Goal: Information Seeking & Learning: Learn about a topic

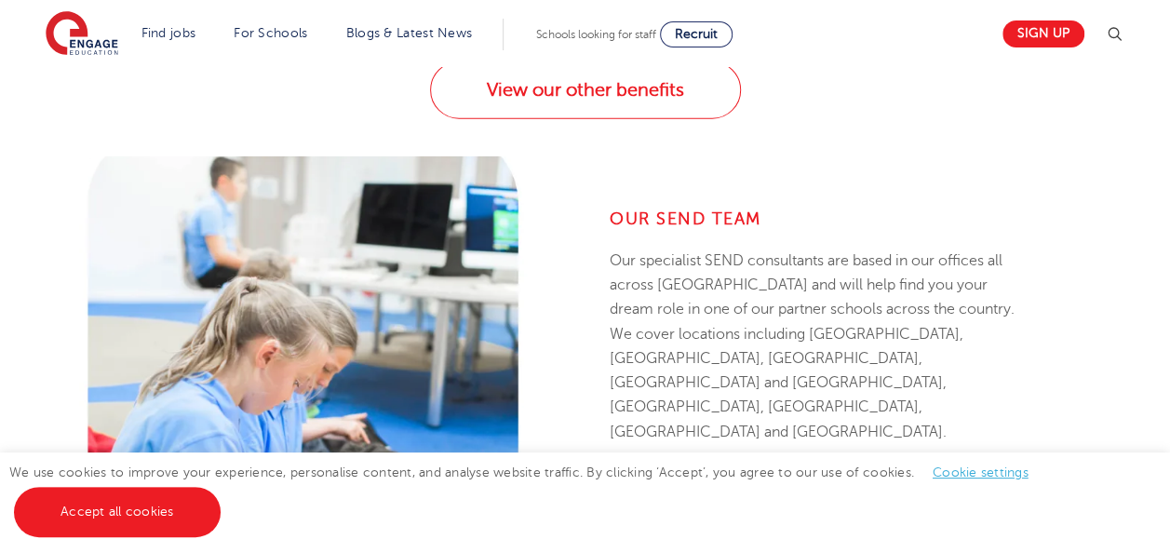
scroll to position [2326, 0]
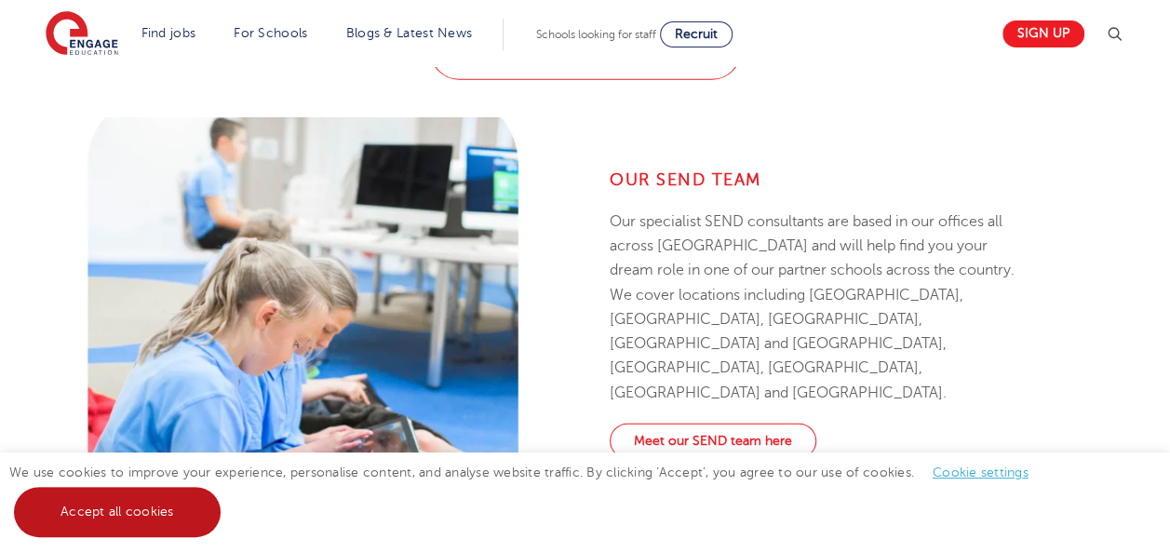
click at [104, 523] on link "Accept all cookies" at bounding box center [117, 512] width 207 height 50
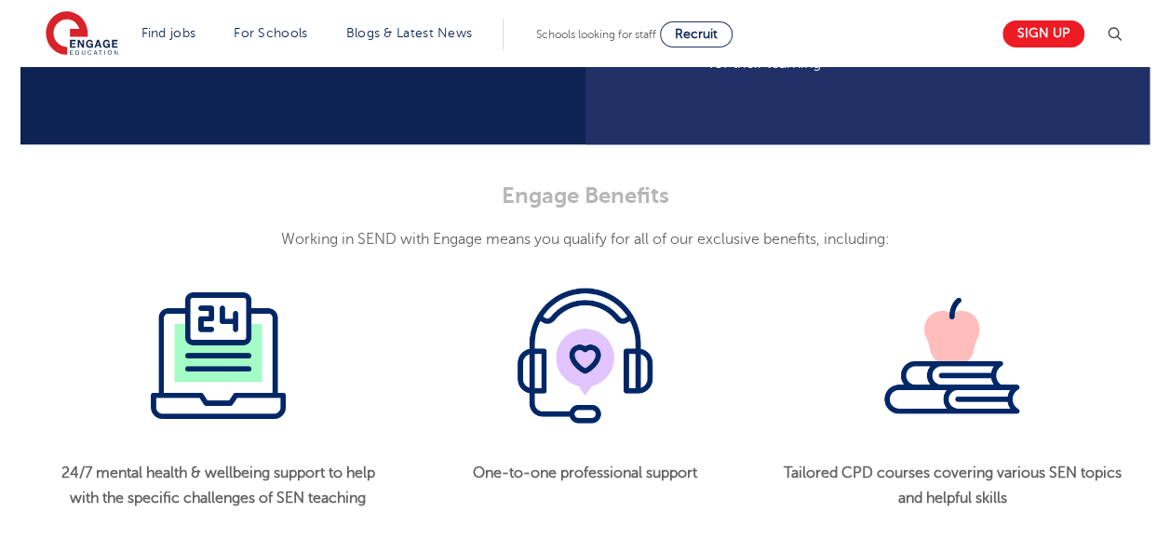
scroll to position [1861, 0]
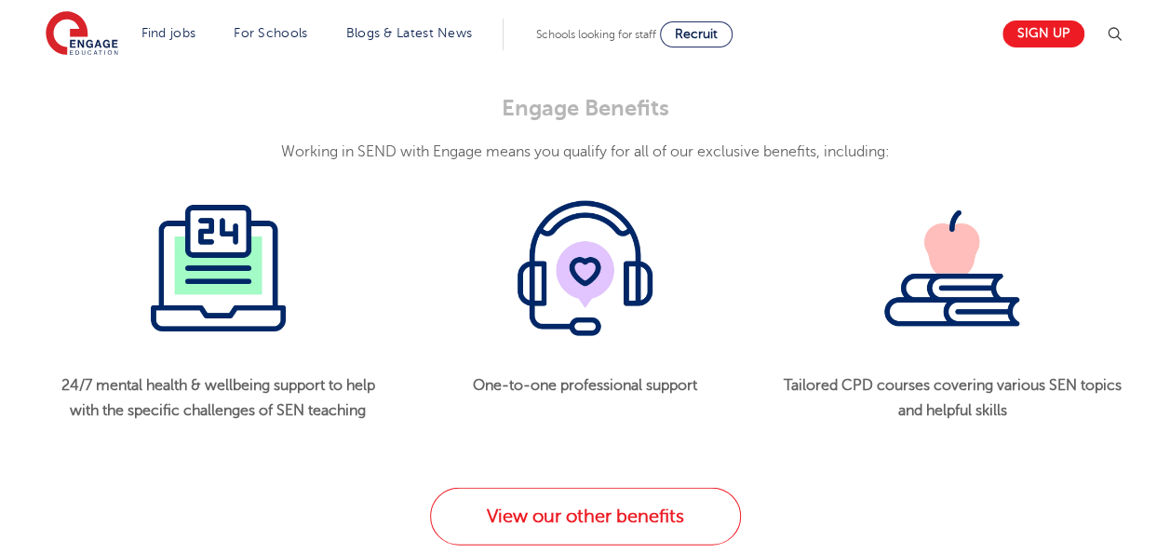
click at [220, 305] on img at bounding box center [218, 268] width 135 height 135
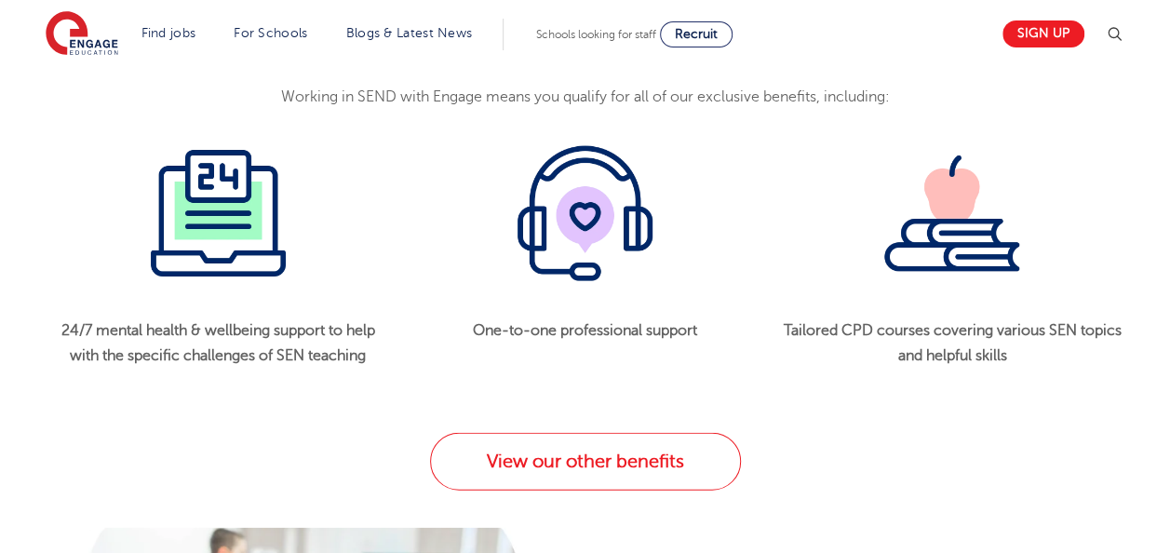
scroll to position [1954, 0]
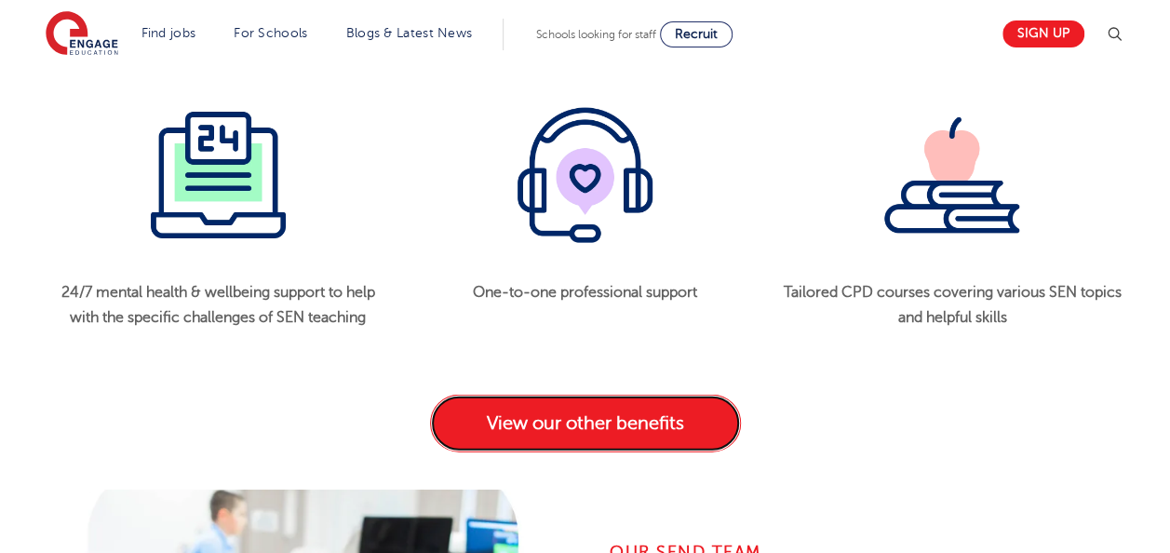
click at [574, 441] on link "View our other benefits" at bounding box center [585, 424] width 311 height 58
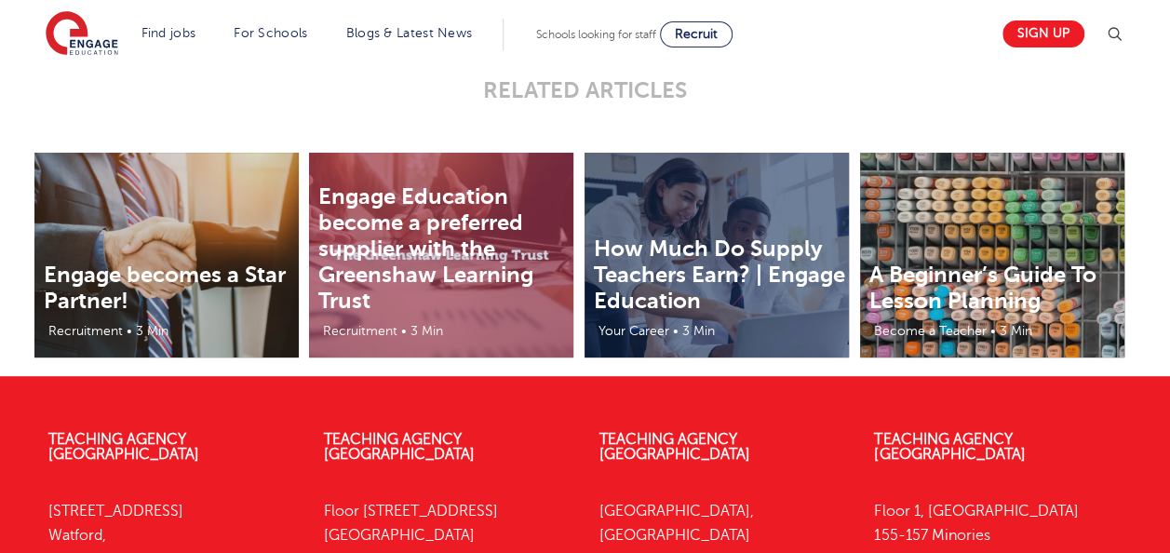
scroll to position [3815, 0]
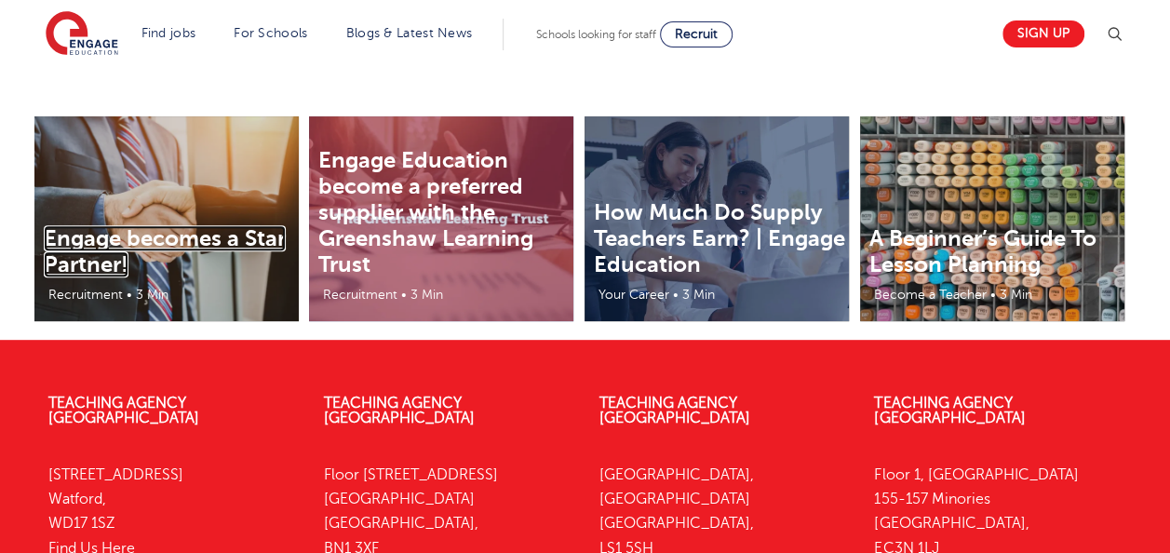
click at [162, 239] on link "Engage becomes a Star Partner!" at bounding box center [165, 251] width 242 height 52
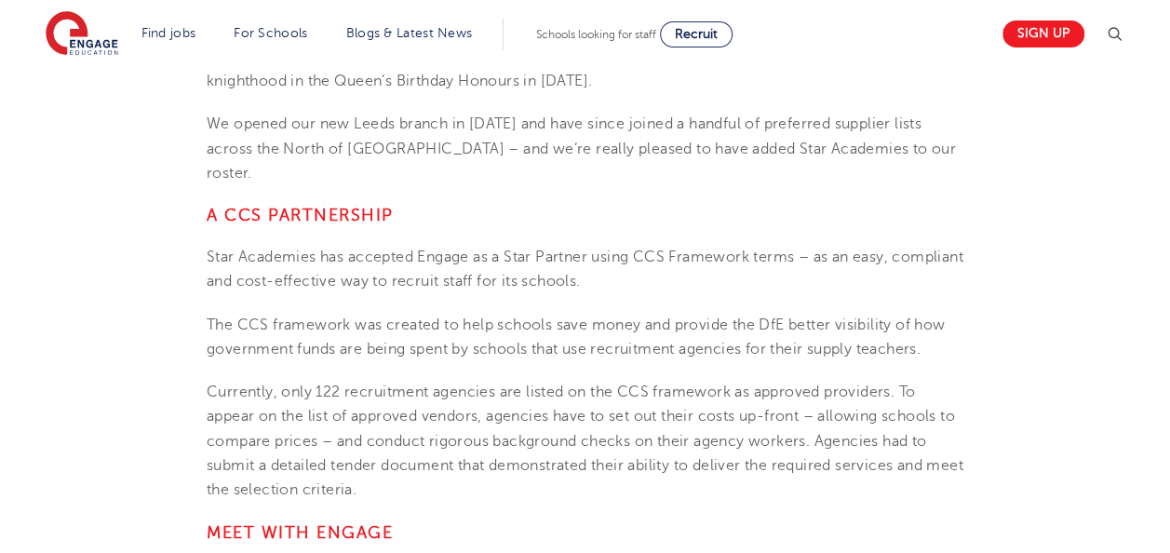
scroll to position [1024, 0]
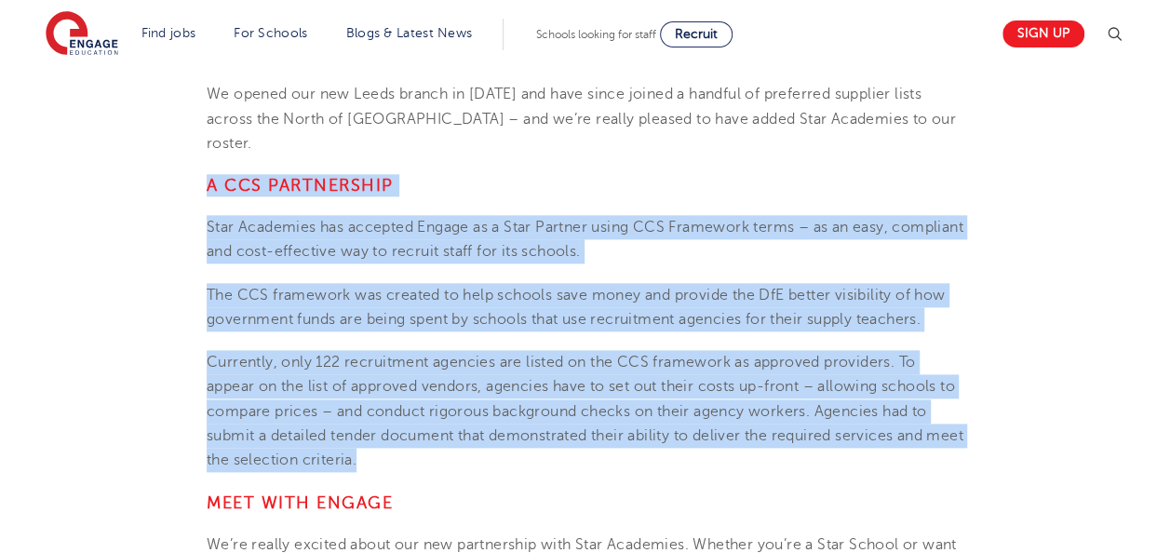
drag, startPoint x: 418, startPoint y: 415, endPoint x: 136, endPoint y: 135, distance: 397.4
click at [136, 135] on section "28th February 2022 Engage becomes a Star Partner! We’re pleased to announce tha…" at bounding box center [584, 217] width 1129 height 1455
drag, startPoint x: 136, startPoint y: 135, endPoint x: 328, endPoint y: 177, distance: 196.2
copy section "A CCS Partnership Star Academies has accepted Engage as a Star Partner using CC…"
click at [1009, 408] on section "28th February 2022 Engage becomes a Star Partner! We’re pleased to announce tha…" at bounding box center [584, 217] width 1129 height 1455
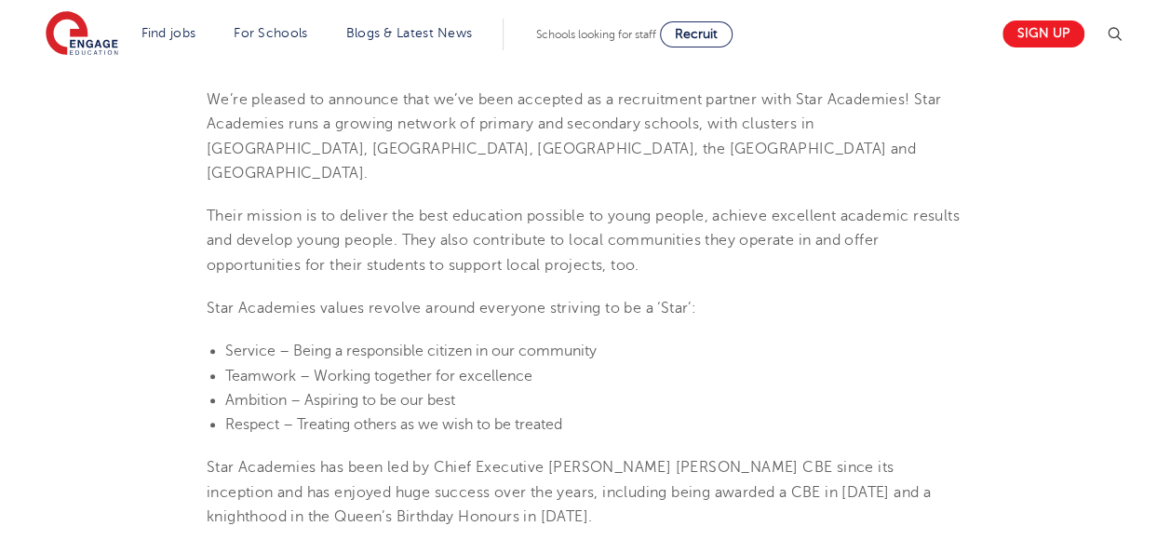
scroll to position [465, 0]
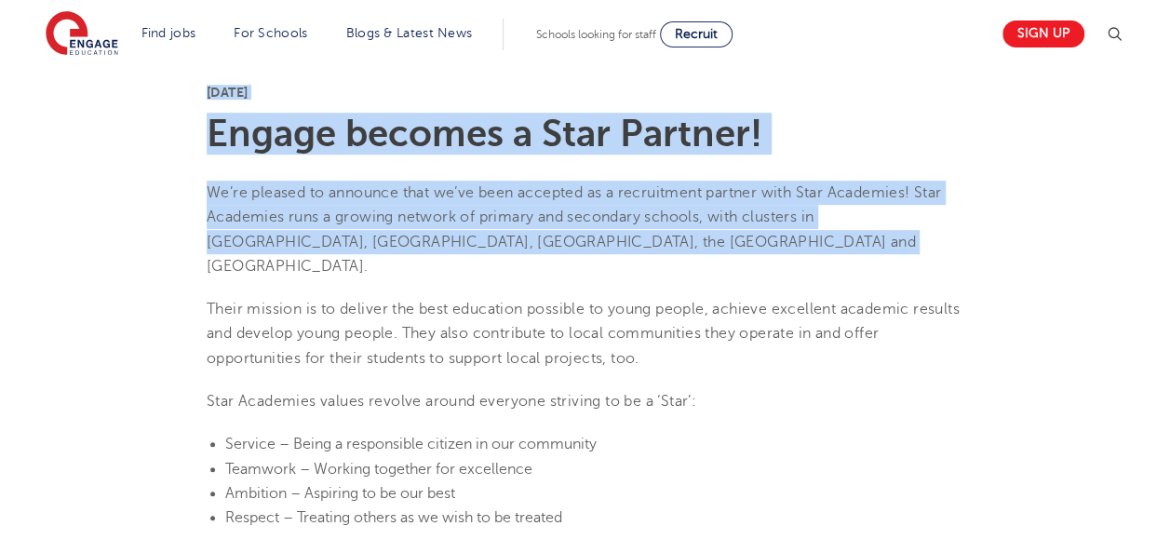
drag, startPoint x: 727, startPoint y: 238, endPoint x: 152, endPoint y: 97, distance: 592.2
drag, startPoint x: 152, startPoint y: 97, endPoint x: 136, endPoint y: 190, distance: 94.4
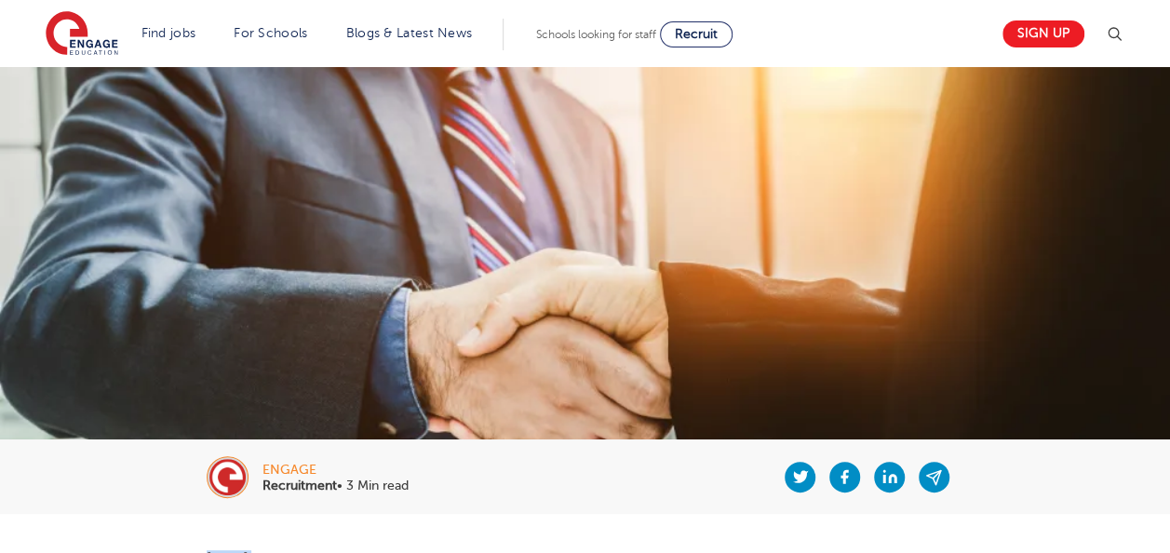
scroll to position [372, 0]
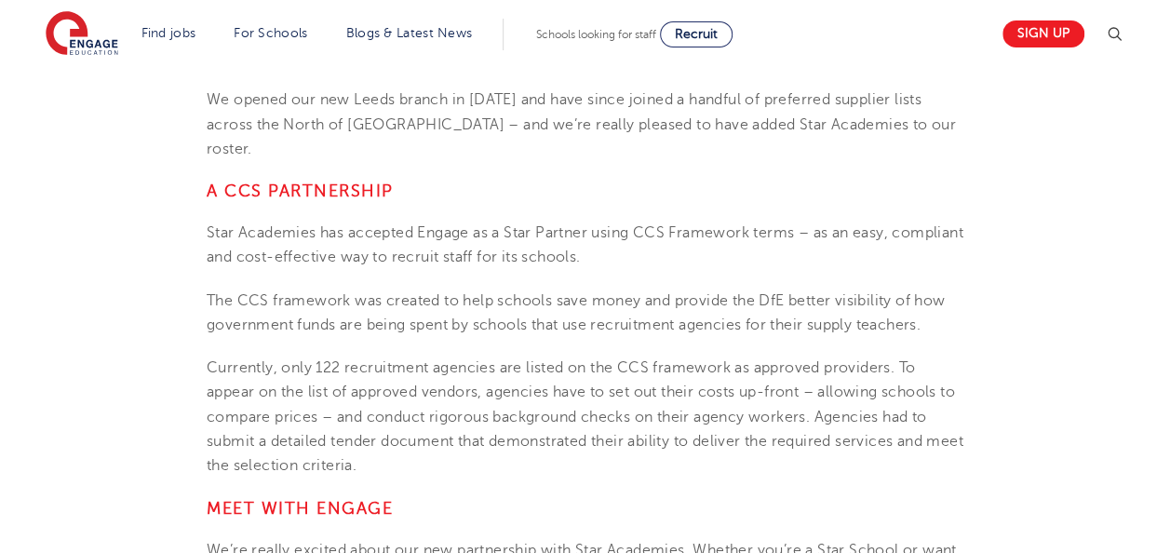
scroll to position [1024, 0]
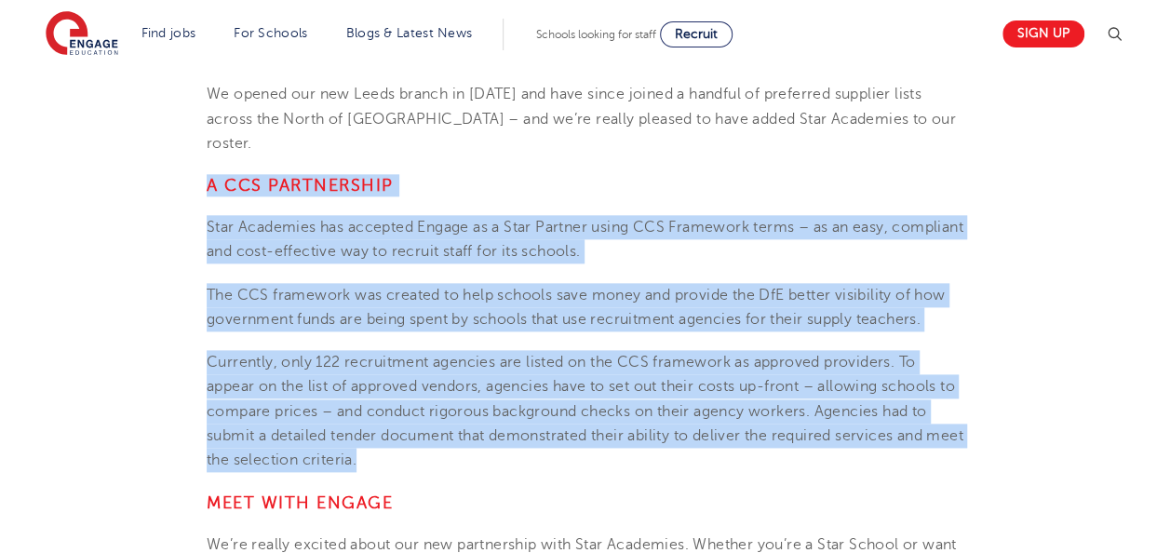
drag, startPoint x: 409, startPoint y: 415, endPoint x: 194, endPoint y: 141, distance: 347.9
click at [194, 141] on section "28th February 2022 Engage becomes a Star Partner! We’re pleased to announce tha…" at bounding box center [584, 217] width 1129 height 1455
drag, startPoint x: 194, startPoint y: 141, endPoint x: 269, endPoint y: 186, distance: 86.8
copy section "A CCS Partnership Star Academies has accepted Engage as a Star Partner using CC…"
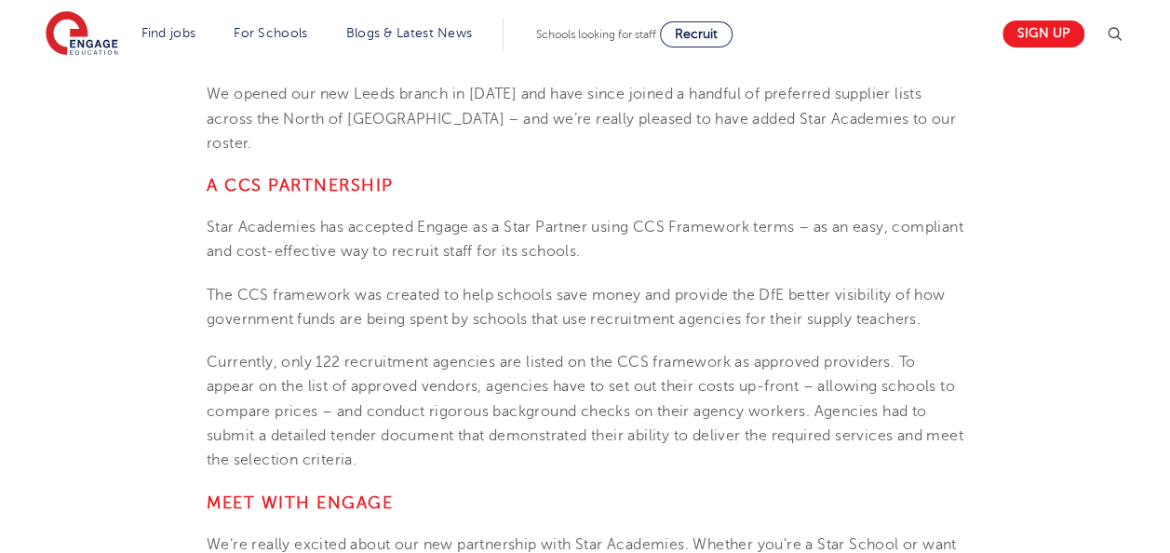
click at [499, 440] on section "28th February 2022 Engage becomes a Star Partner! We’re pleased to announce tha…" at bounding box center [584, 217] width 1129 height 1455
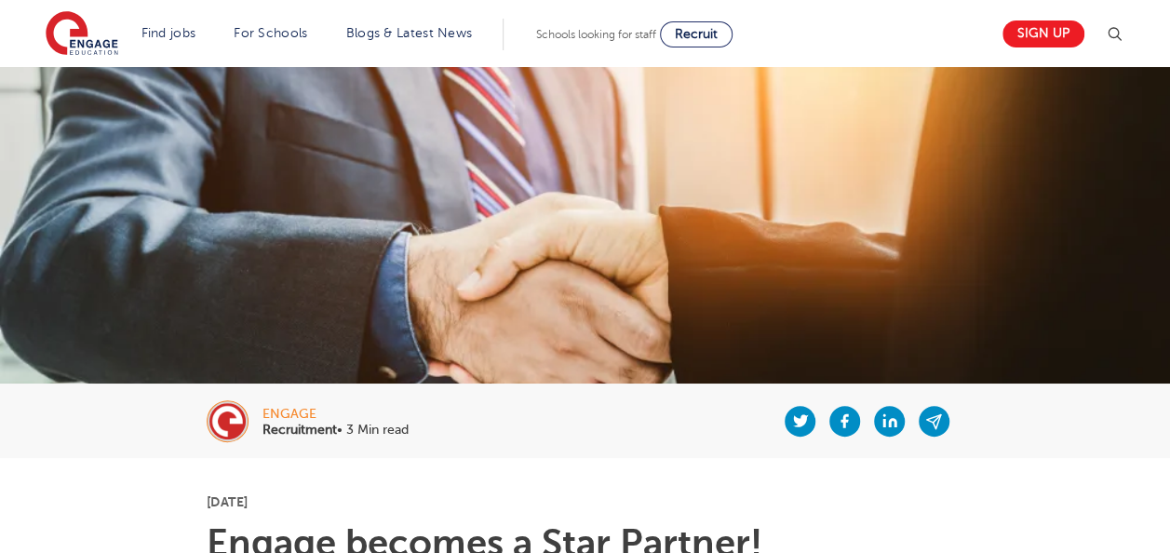
scroll to position [0, 0]
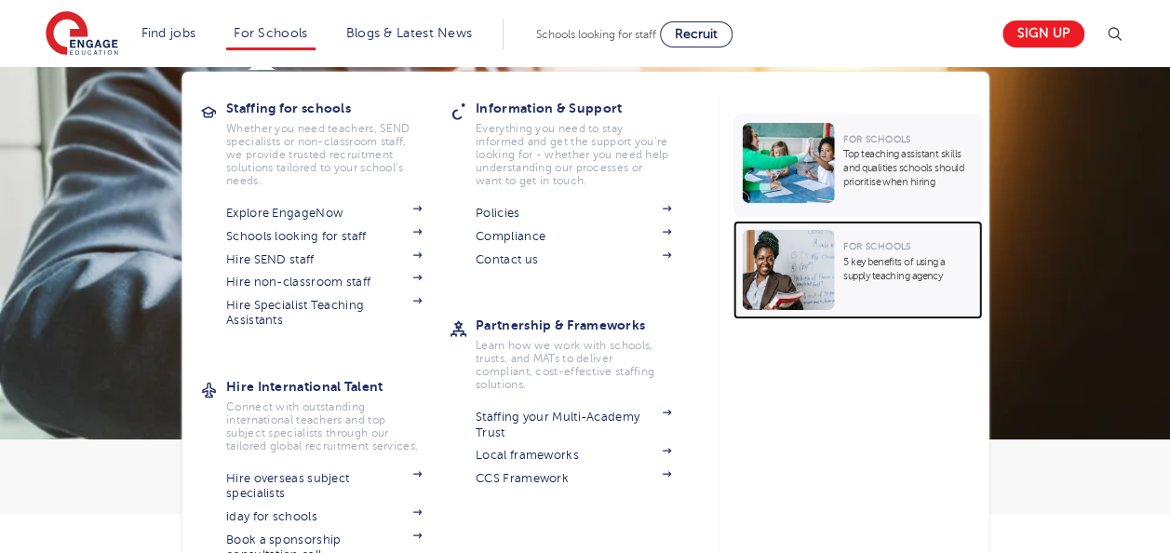
click at [903, 258] on p "5 key benefits of using a supply teaching agency" at bounding box center [907, 269] width 129 height 28
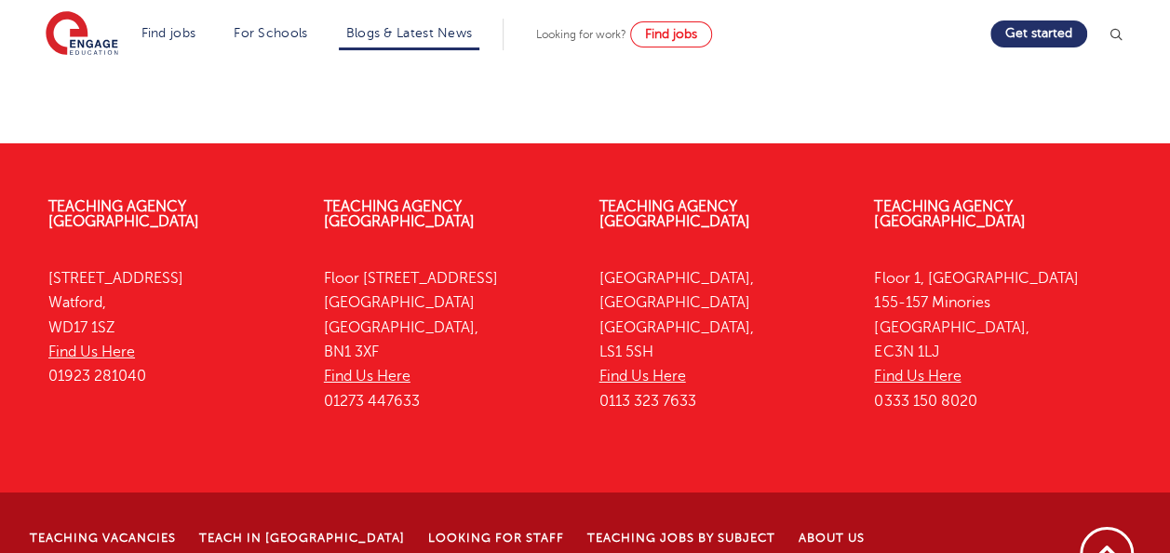
scroll to position [3126, 0]
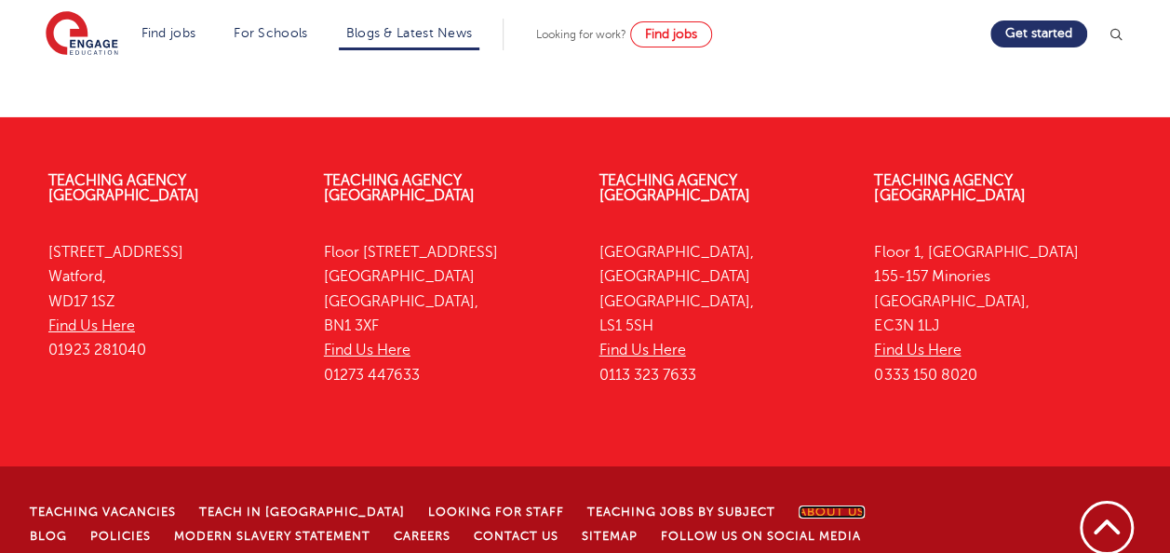
click at [798, 505] on link "About Us" at bounding box center [831, 511] width 66 height 13
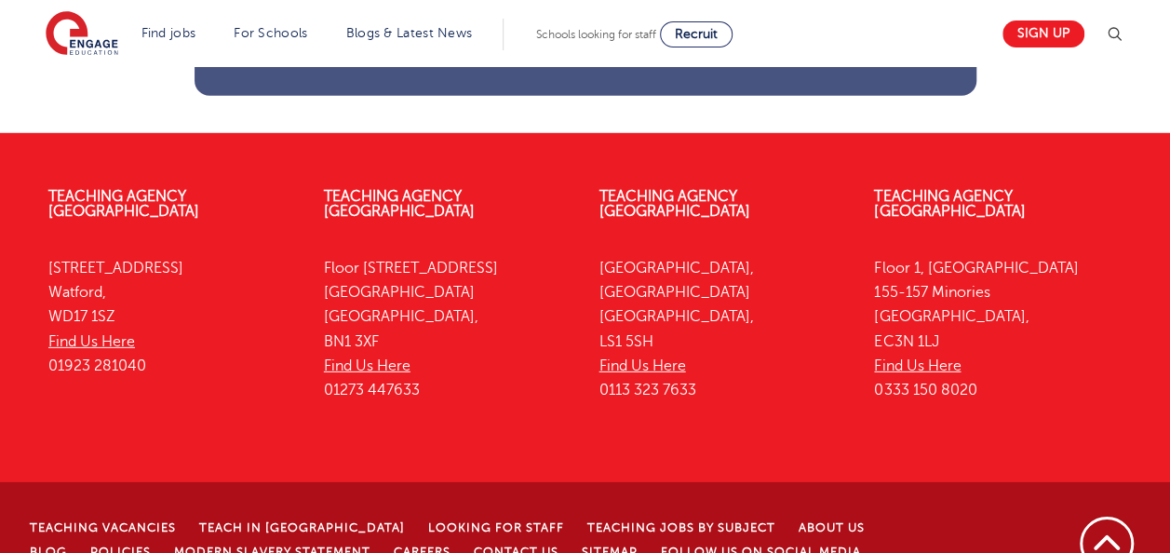
scroll to position [2647, 0]
